Goal: Check status: Check status

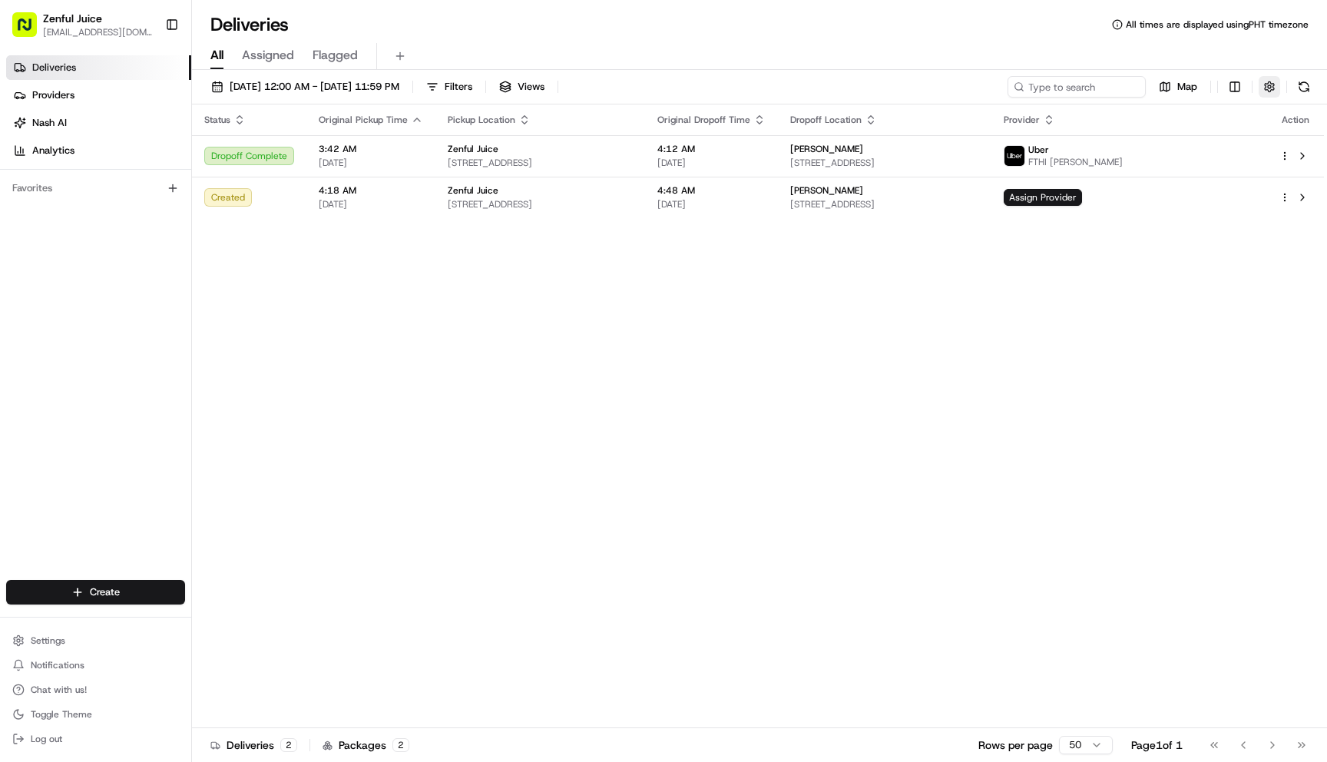
click at [1273, 88] on button "button" at bounding box center [1270, 87] width 22 height 22
drag, startPoint x: 1242, startPoint y: 128, endPoint x: 1241, endPoint y: 142, distance: 13.8
click at [1242, 130] on div "Include Only Active Tasks in Search Timezone (undefined) undefined undefined" at bounding box center [1200, 133] width 250 height 65
click at [1240, 147] on html "Zenful Juice [EMAIL_ADDRESS][DOMAIN_NAME] Toggle Sidebar Deliveries Providers […" at bounding box center [663, 381] width 1327 height 762
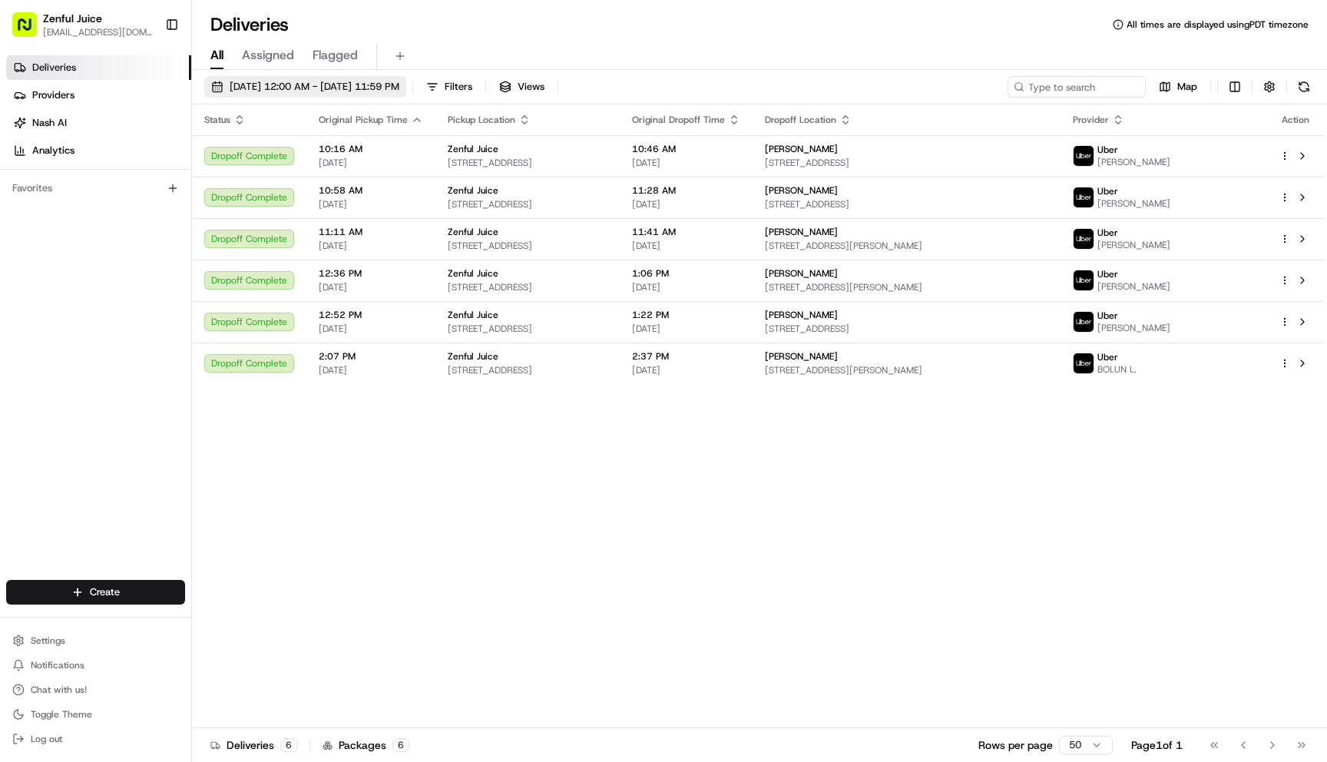
click at [299, 95] on button "[DATE] 12:00 AM - [DATE] 11:59 PM" at bounding box center [305, 87] width 202 height 22
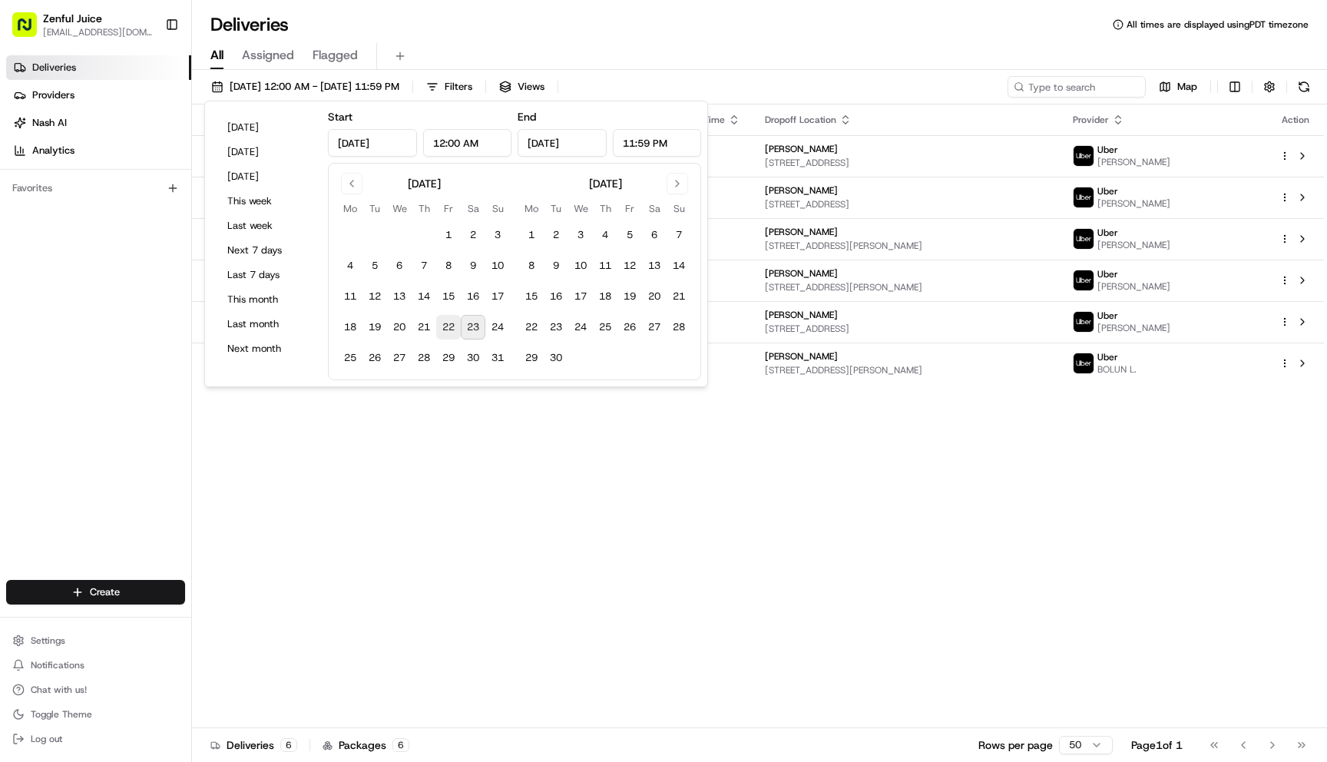
click at [444, 334] on button "22" at bounding box center [448, 327] width 25 height 25
type input "[DATE]"
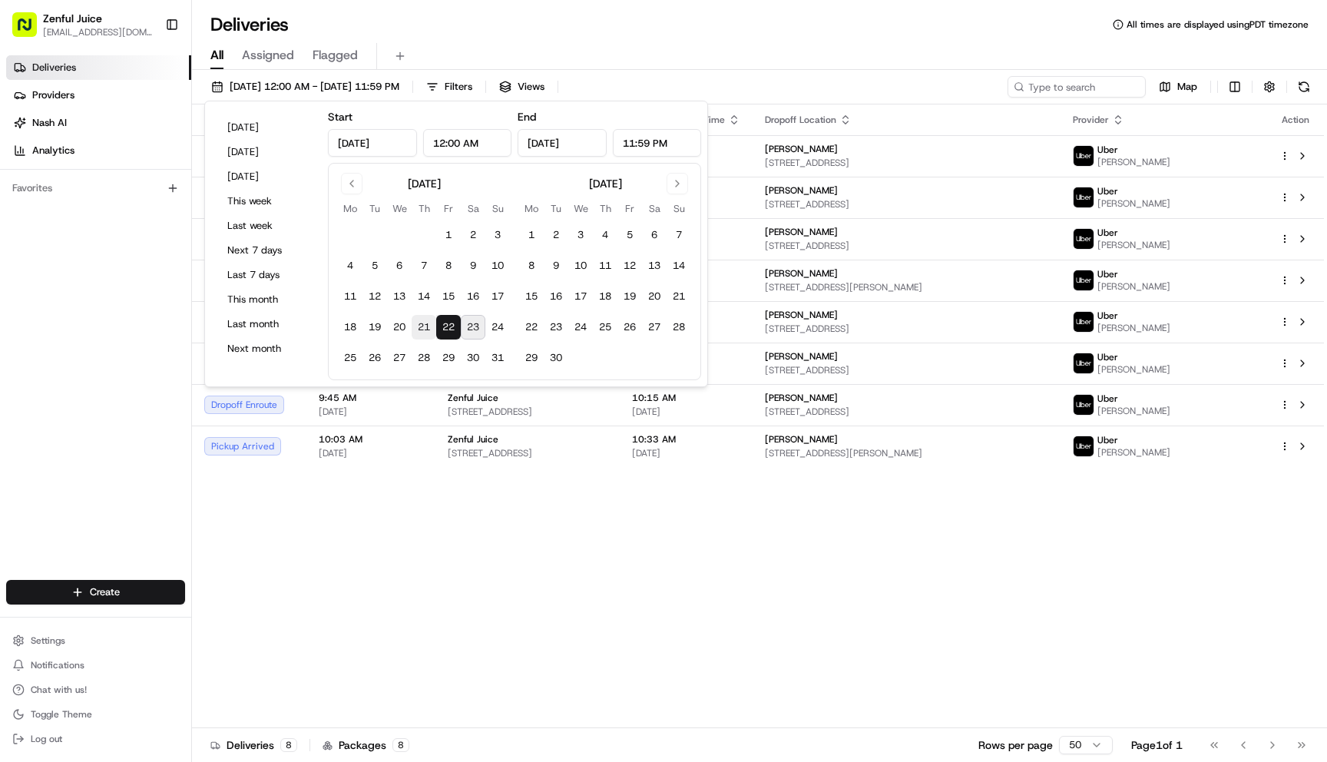
click at [418, 330] on button "21" at bounding box center [424, 327] width 25 height 25
type input "Aug 21, 2025"
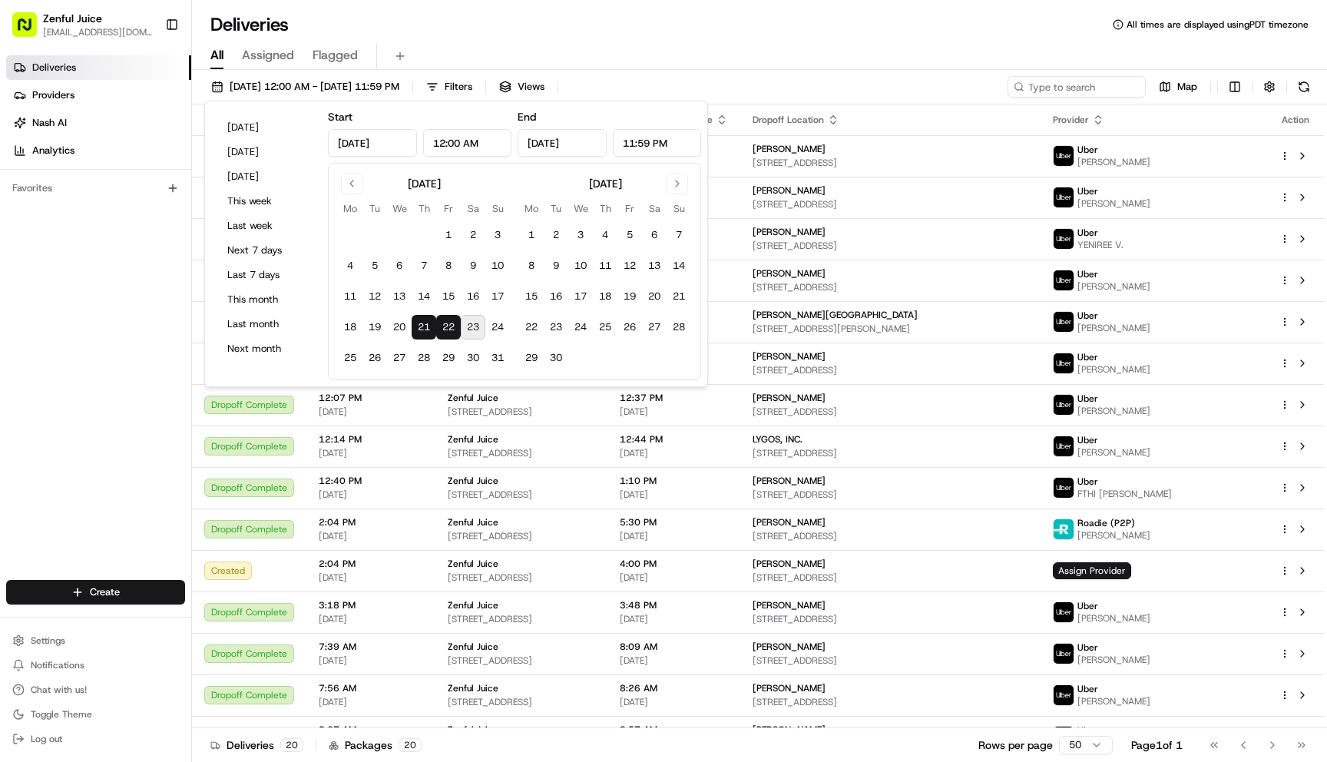
click at [418, 330] on button "21" at bounding box center [424, 327] width 25 height 25
type input "Aug 21, 2025"
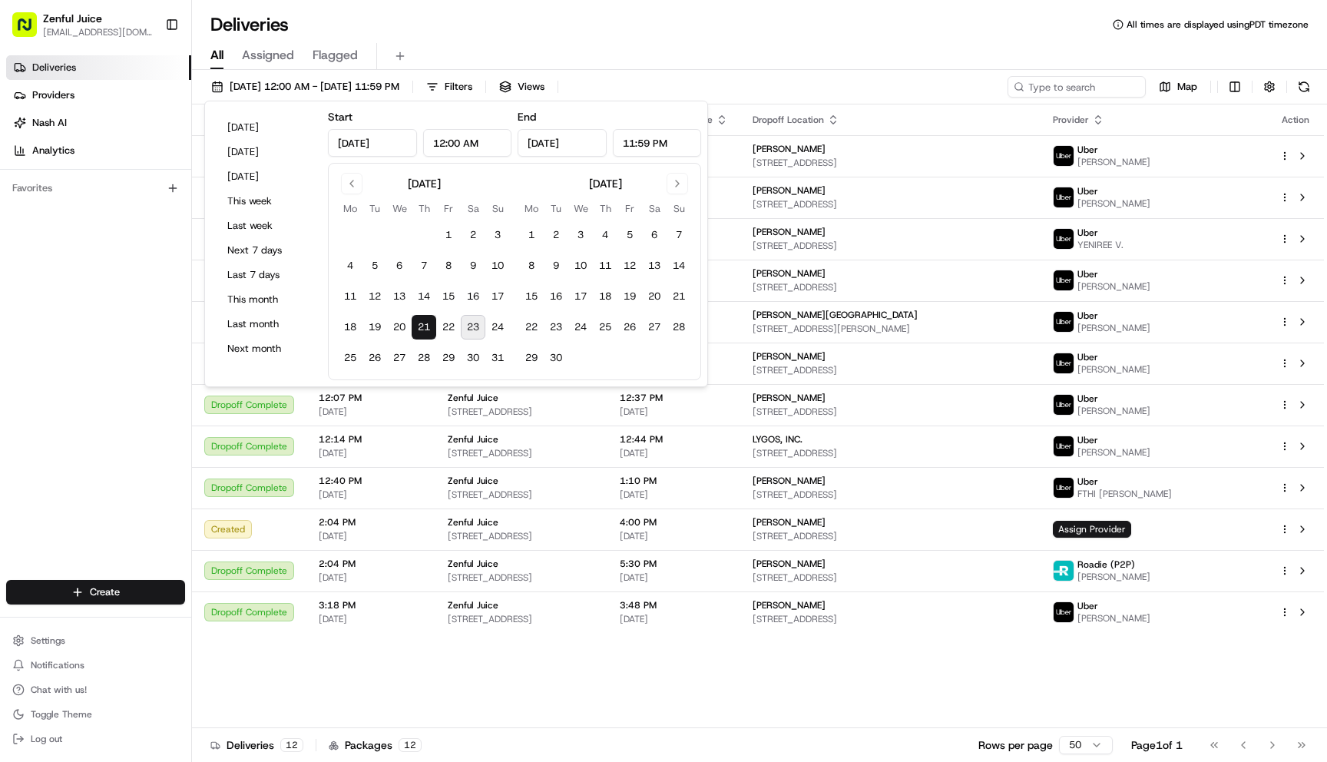
click at [568, 693] on div "Status Original Pickup Time Pickup Location Original Dropoff Time Dropoff Locat…" at bounding box center [758, 416] width 1132 height 624
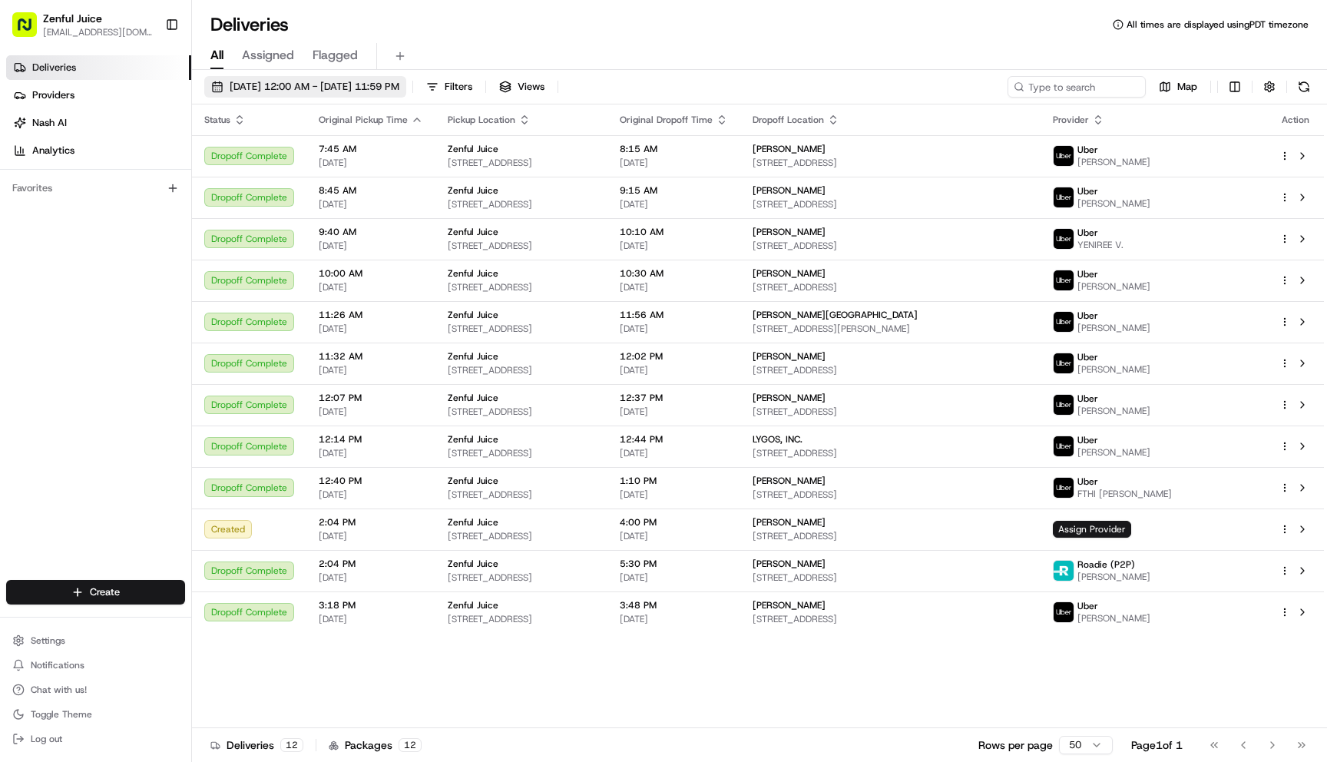
click at [322, 90] on span "08/21/2025 12:00 AM - 08/21/2025 11:59 PM" at bounding box center [315, 87] width 170 height 14
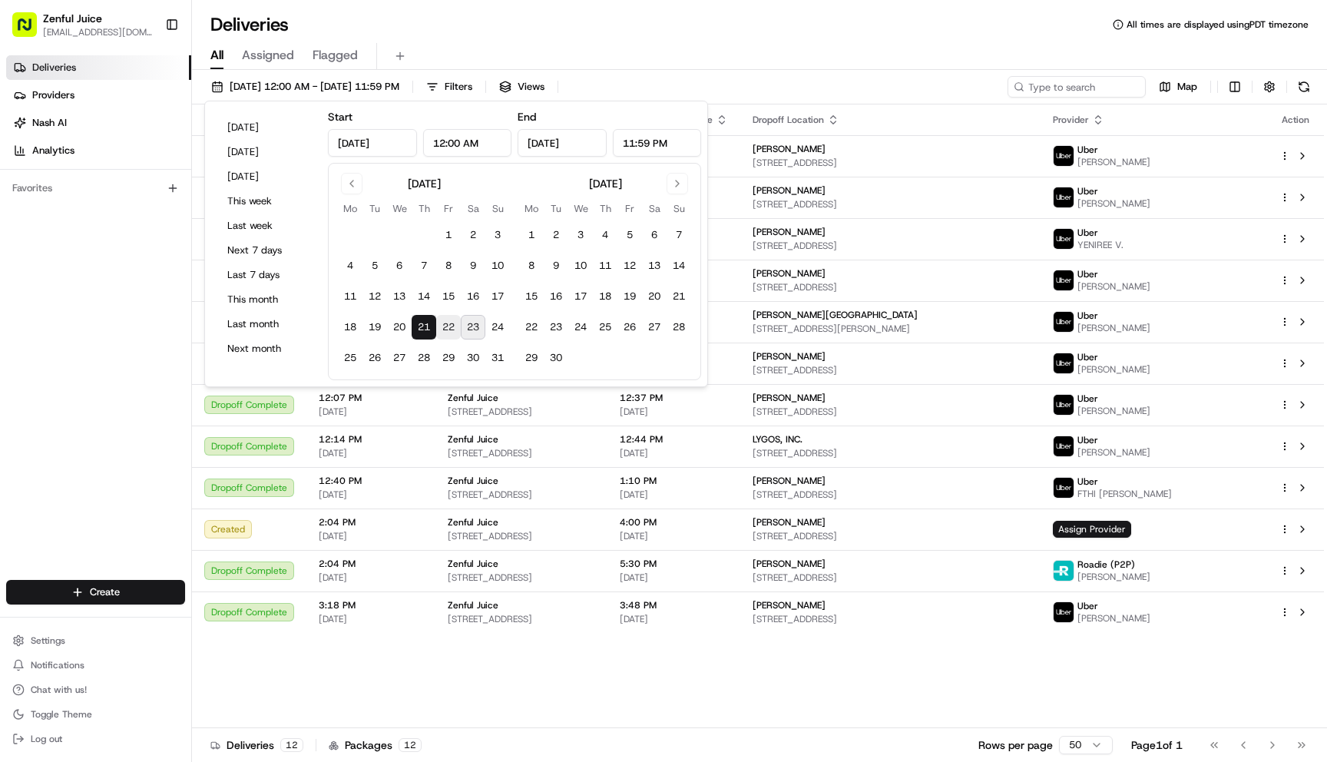
click at [449, 333] on button "22" at bounding box center [448, 327] width 25 height 25
type input "Aug 22, 2025"
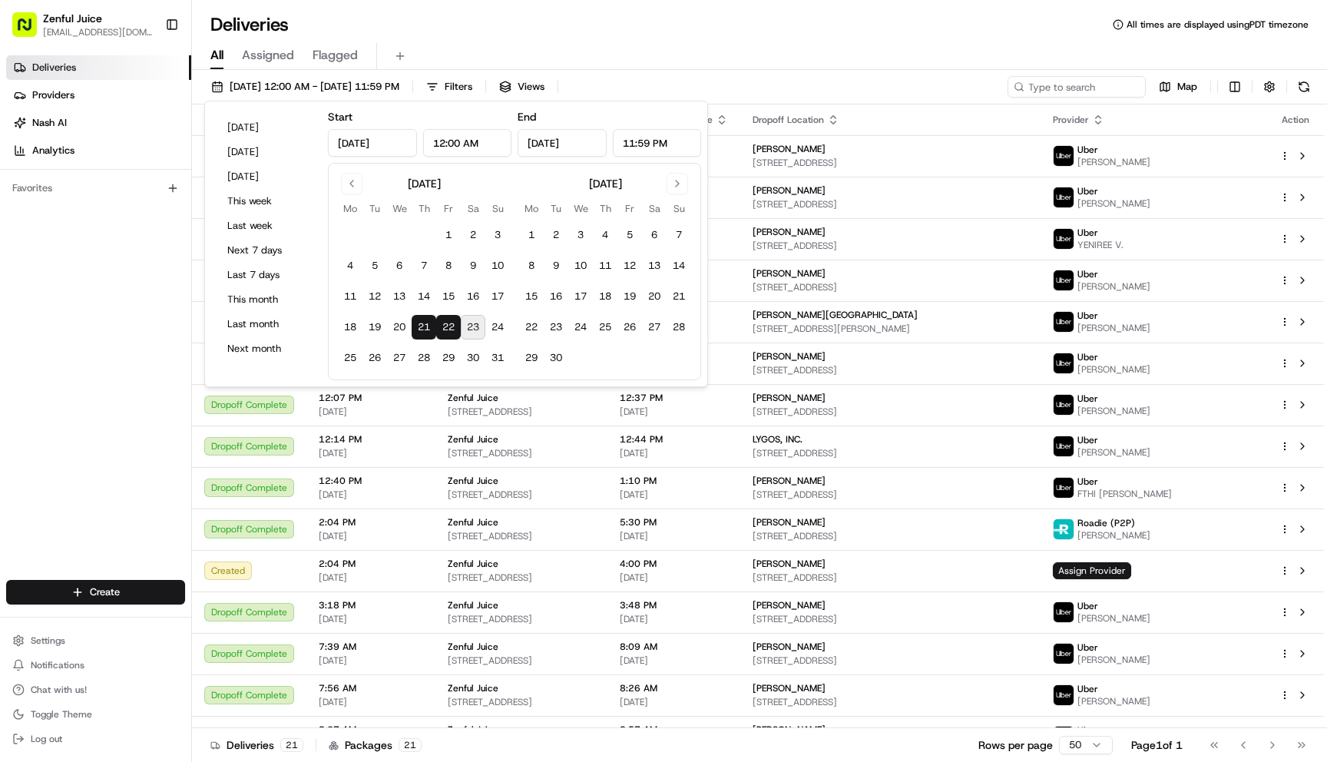
click at [449, 333] on button "22" at bounding box center [448, 327] width 25 height 25
type input "Aug 22, 2025"
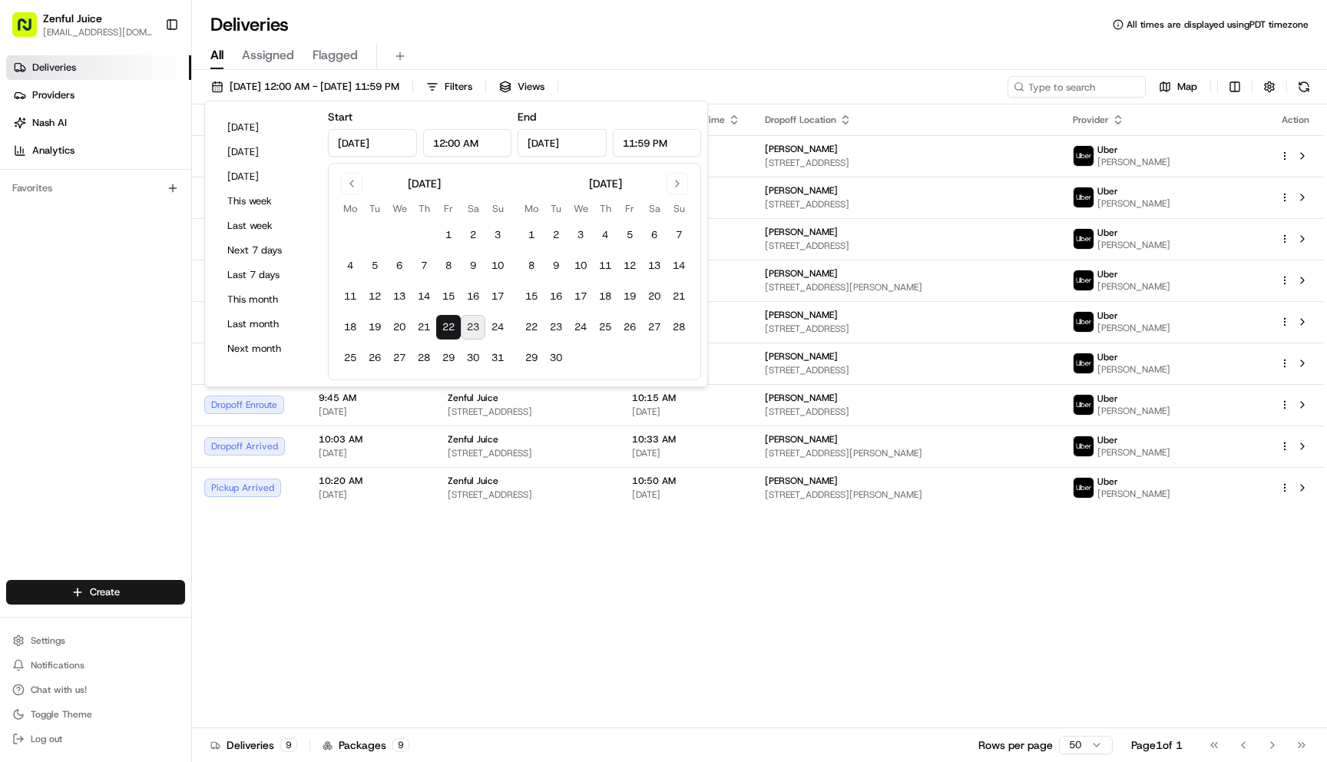
click at [783, 640] on div "Status Original Pickup Time Pickup Location Original Dropoff Time Dropoff Locat…" at bounding box center [758, 416] width 1132 height 624
